Goal: Information Seeking & Learning: Learn about a topic

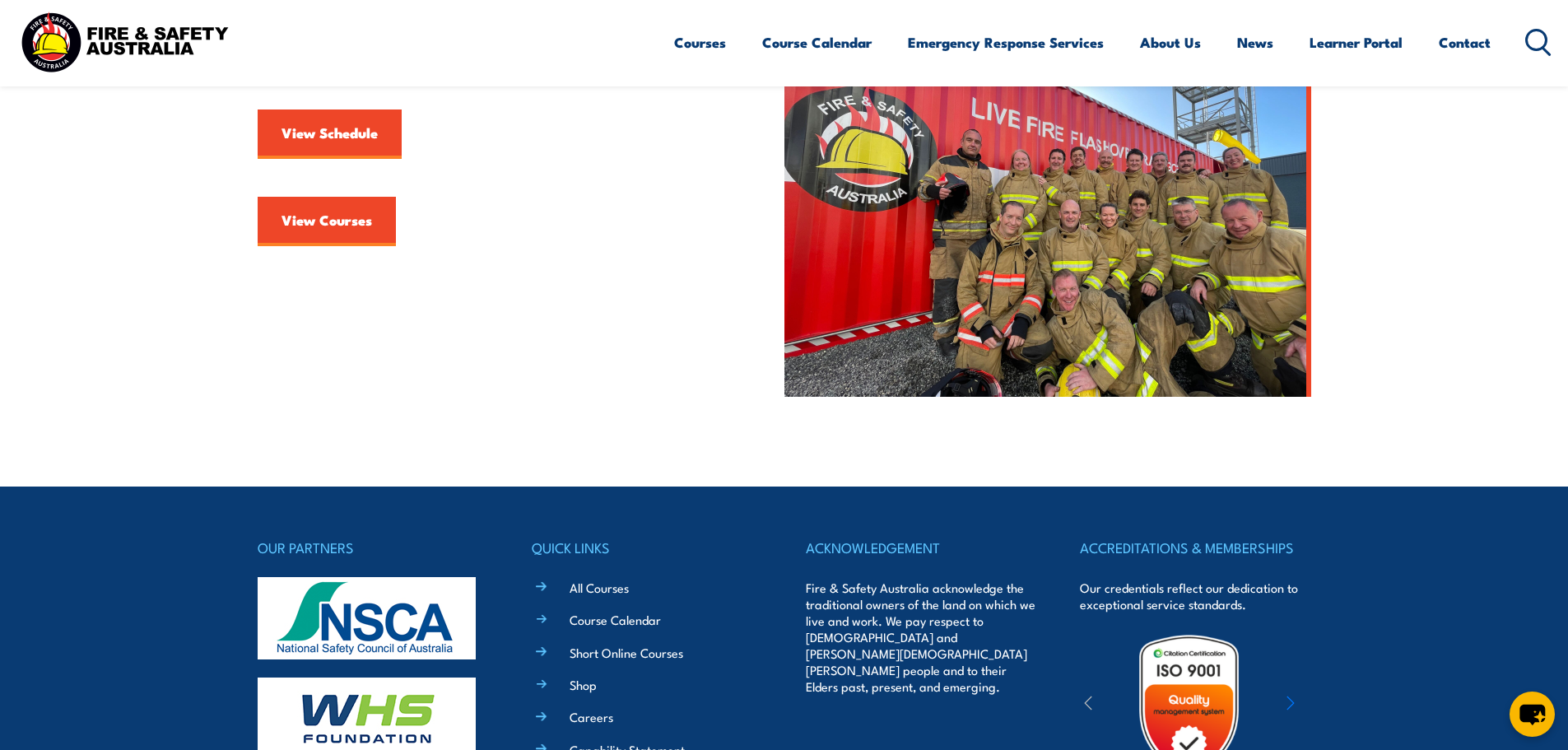
scroll to position [538, 0]
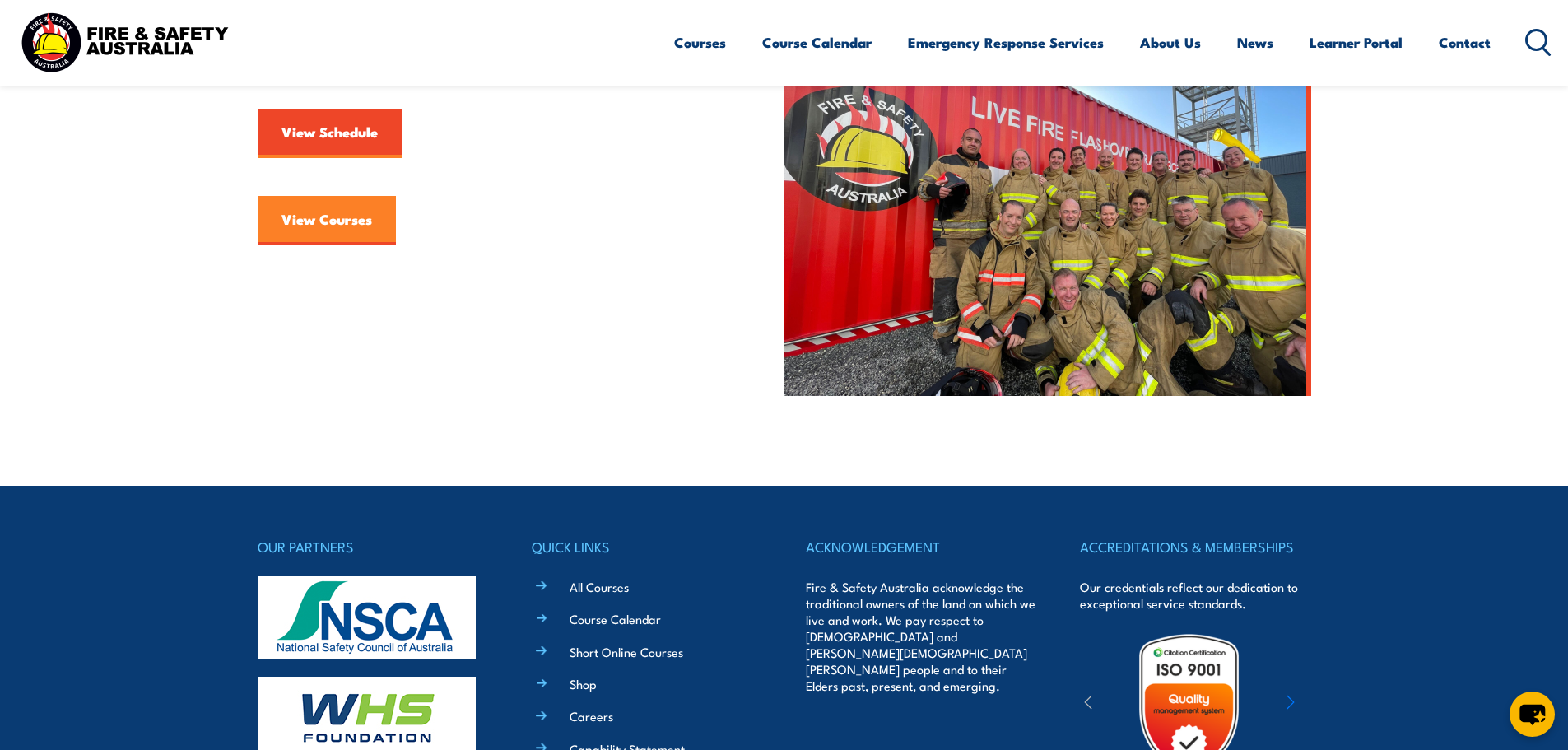
click at [308, 214] on link "View Courses" at bounding box center [326, 220] width 138 height 49
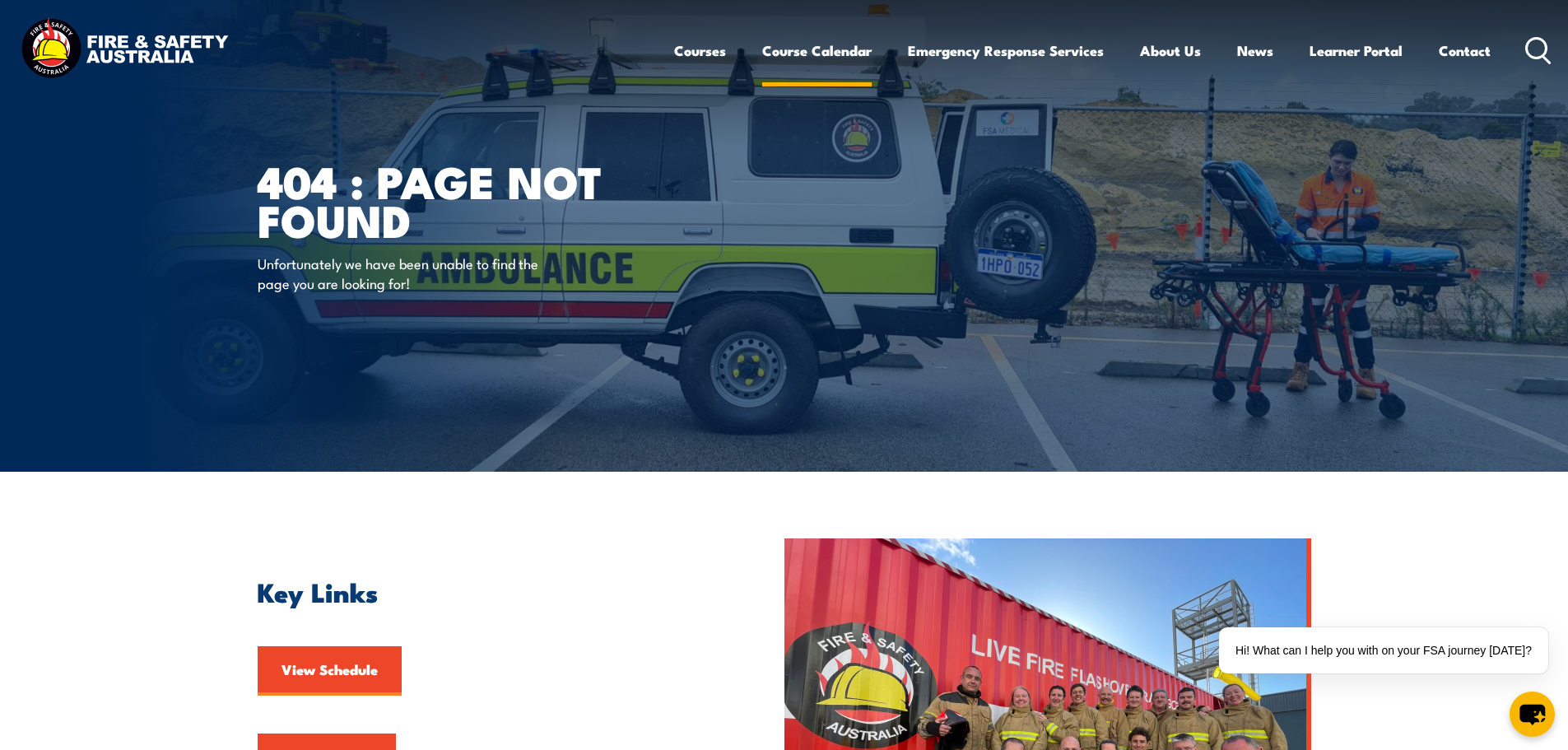
click at [828, 39] on link "Course Calendar" at bounding box center [817, 51] width 109 height 44
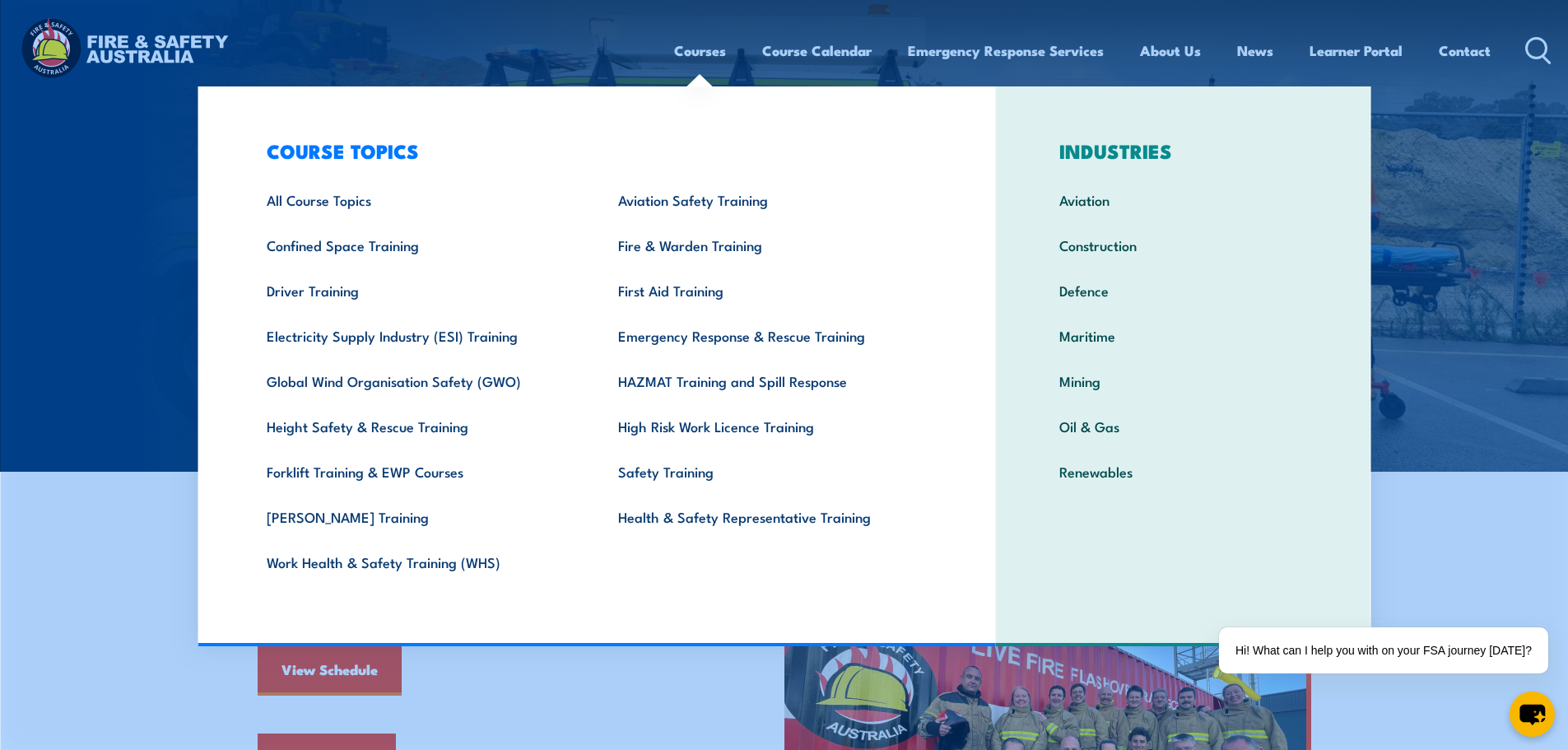
click at [690, 55] on link "Courses" at bounding box center [700, 51] width 52 height 44
